Goal: Task Accomplishment & Management: Complete application form

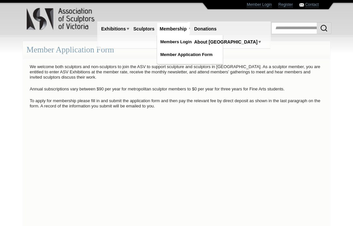
click at [185, 40] on link "Members Login" at bounding box center [189, 42] width 65 height 12
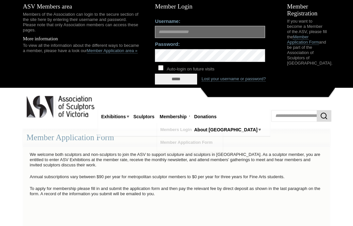
click at [180, 42] on label "Password:" at bounding box center [216, 42] width 122 height 9
click at [188, 33] on input "Username:" at bounding box center [210, 32] width 110 height 12
type input "**********"
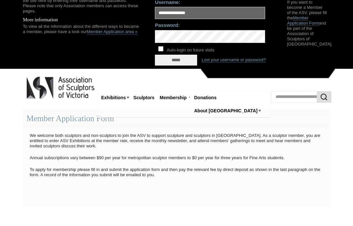
click at [184, 74] on input "*****" at bounding box center [176, 79] width 42 height 11
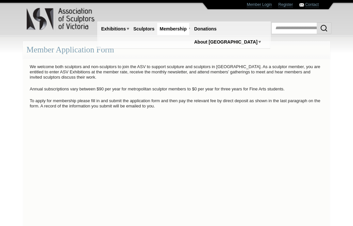
scroll to position [19, 0]
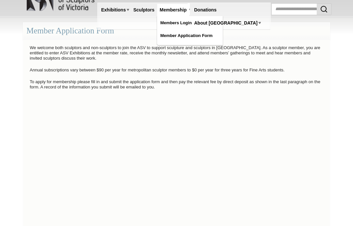
click at [186, 21] on link "Members Login" at bounding box center [189, 23] width 65 height 12
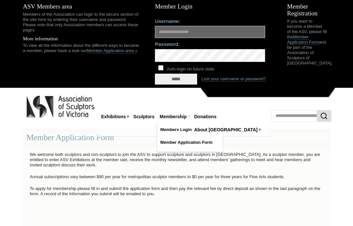
click at [257, 77] on link "Lost your username or password?" at bounding box center [234, 78] width 64 height 5
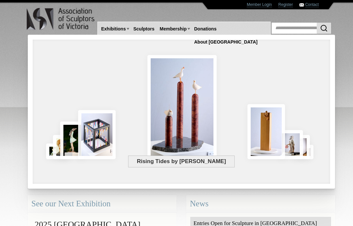
click at [146, 26] on link "Sculptors" at bounding box center [144, 29] width 26 height 12
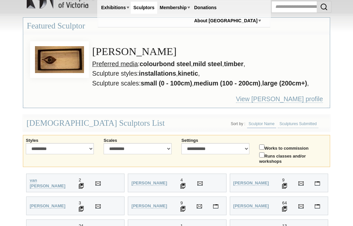
scroll to position [21, 0]
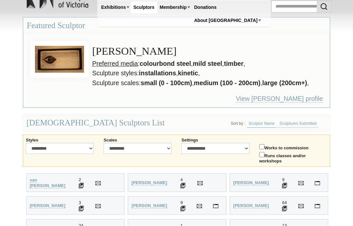
click at [265, 122] on link "Sculptor Name" at bounding box center [261, 124] width 29 height 8
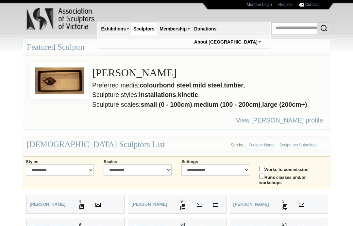
click at [260, 149] on link "Sculptor Name" at bounding box center [261, 145] width 29 height 8
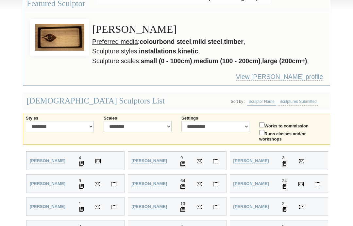
scroll to position [44, 0]
click at [254, 101] on link "Sculptor Name" at bounding box center [261, 101] width 29 height 8
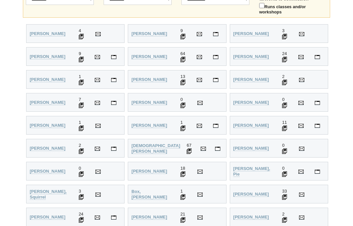
scroll to position [0, 0]
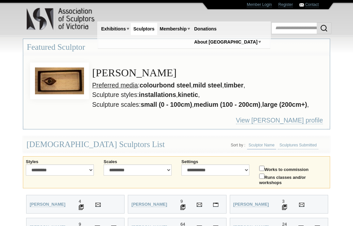
scroll to position [48, 0]
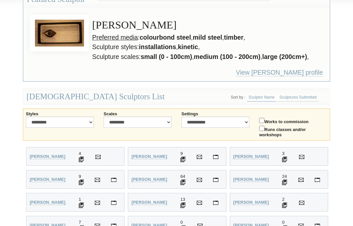
click at [96, 98] on div "ASV Sculptors List Sort by : Sculptor Name Sculptures Submitted" at bounding box center [176, 96] width 307 height 17
click at [32, 97] on div "ASV Sculptors List Sort by : Sculptor Name Sculptures Submitted" at bounding box center [176, 96] width 307 height 17
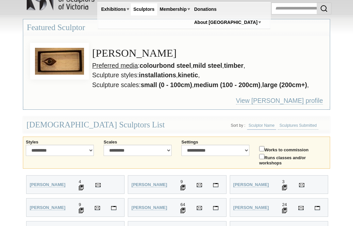
scroll to position [0, 0]
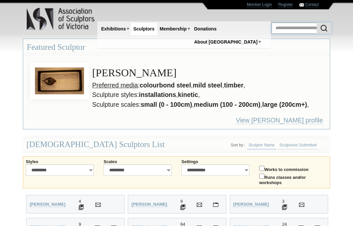
click at [294, 25] on input "text" at bounding box center [302, 28] width 60 height 11
type input "*********"
click at [324, 28] on button "submit" at bounding box center [324, 28] width 14 height 11
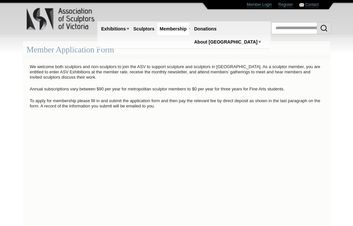
click at [147, 25] on link "Sculptors" at bounding box center [144, 29] width 26 height 12
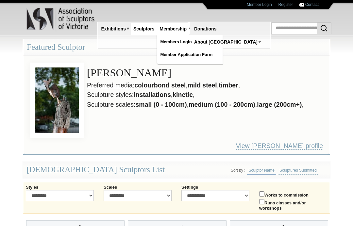
click at [193, 54] on link "Member Application Form" at bounding box center [189, 55] width 65 height 12
